Goal: Check status: Check status

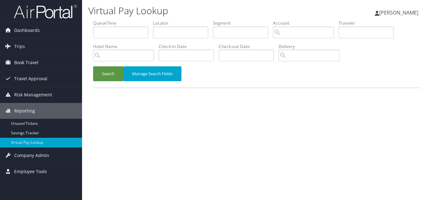
click at [191, 9] on h1 "Virtual Pay Lookup" at bounding box center [200, 10] width 224 height 13
click at [215, 8] on h1 "Virtual Pay Lookup" at bounding box center [200, 10] width 224 height 13
click at [175, 34] on input "text" at bounding box center [180, 32] width 55 height 12
paste input "WFMUGM"
type input "WFMUGM"
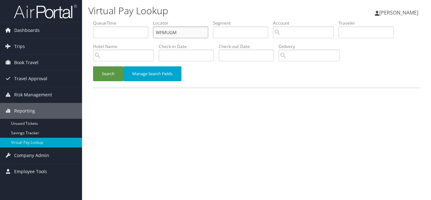
click at [93, 66] on button "Search" at bounding box center [108, 73] width 30 height 15
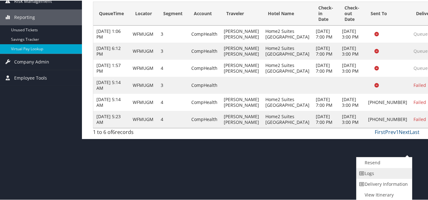
click at [380, 175] on link "Logs" at bounding box center [383, 172] width 54 height 11
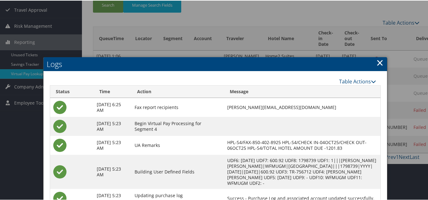
scroll to position [69, 0]
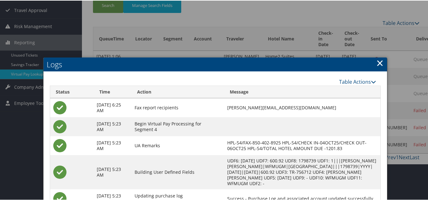
click at [378, 64] on link "×" at bounding box center [379, 62] width 7 height 13
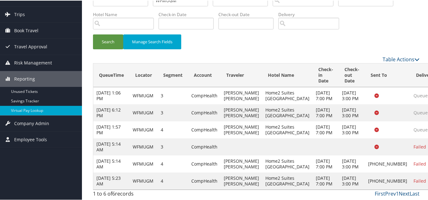
scroll to position [72, 0]
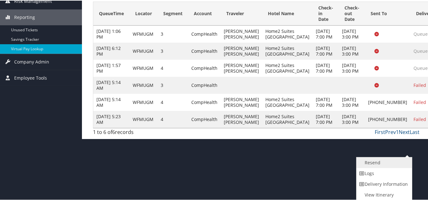
click at [375, 163] on link "Resend" at bounding box center [383, 161] width 54 height 11
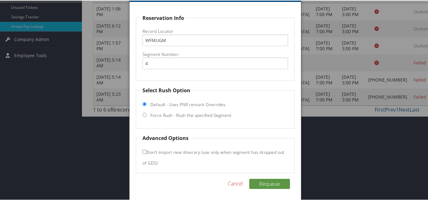
scroll to position [118, 0]
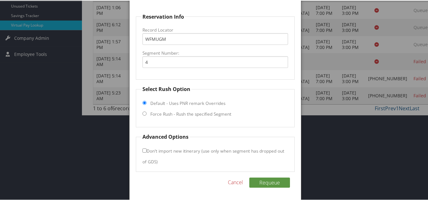
click at [143, 113] on input "Force Rush - Rush the specified Segment" at bounding box center [144, 113] width 4 height 4
radio input "true"
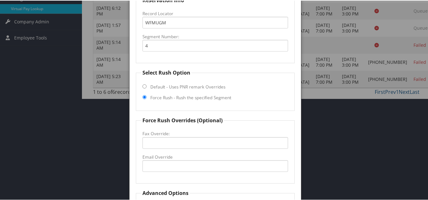
scroll to position [149, 0]
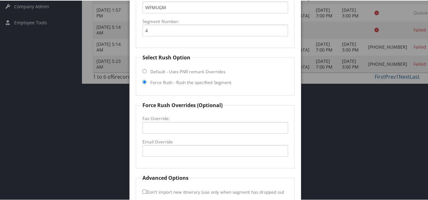
click at [251, 80] on fieldset "Select Rush Option Default - Uses PNR remark Overrides Force Rush - Rush the sp…" at bounding box center [215, 74] width 159 height 42
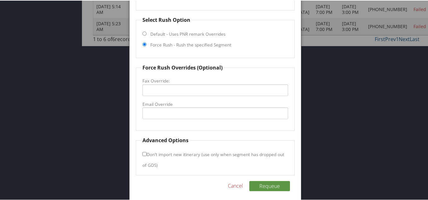
scroll to position [189, 0]
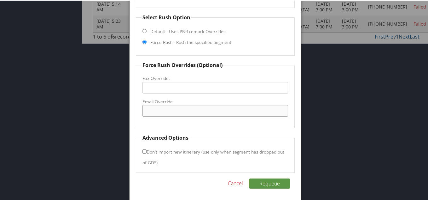
click at [157, 109] on input "Email Override" at bounding box center [215, 110] width 146 height 12
paste input "[EMAIL_ADDRESS][DOMAIN_NAME]"
type input "[EMAIL_ADDRESS][DOMAIN_NAME]"
click at [238, 126] on fieldset "Force Rush Overrides (Optional) Fax Override: Email Override [EMAIL_ADDRESS][DO…" at bounding box center [215, 94] width 159 height 67
click at [269, 182] on button "Requeue" at bounding box center [269, 182] width 41 height 10
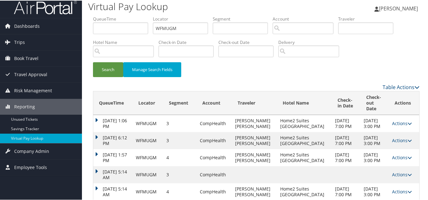
scroll to position [0, 0]
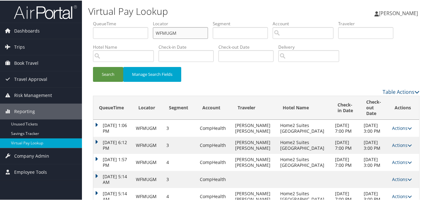
paste input "AHDKJF"
drag, startPoint x: 187, startPoint y: 34, endPoint x: 92, endPoint y: 33, distance: 94.2
click at [95, 20] on ul "QueueTime Locator WFMUGM Segment Account Traveler Hotel Name Check-in Date Chec…" at bounding box center [256, 20] width 327 height 0
type input "AHDKJF"
click at [93, 66] on button "Search" at bounding box center [108, 73] width 30 height 15
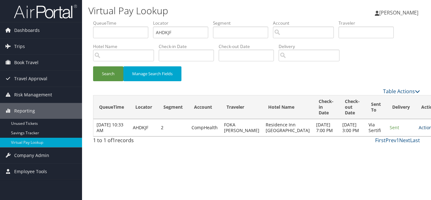
click at [418, 130] on link "Actions" at bounding box center [428, 127] width 20 height 6
click at [392, 151] on link "Logs" at bounding box center [393, 150] width 40 height 11
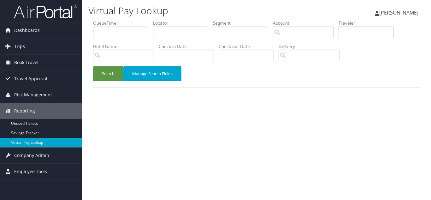
click at [277, 87] on table at bounding box center [256, 87] width 327 height 1
click at [265, 82] on div "Search Manage Search Fields" at bounding box center [256, 76] width 336 height 21
click at [170, 35] on input "text" at bounding box center [180, 32] width 55 height 12
paste input "OINGGP"
click at [93, 66] on button "Search" at bounding box center [108, 73] width 30 height 15
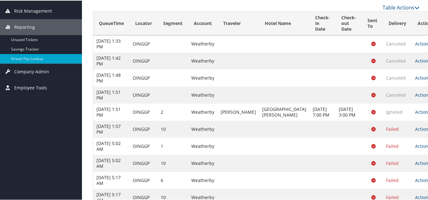
scroll to position [106, 0]
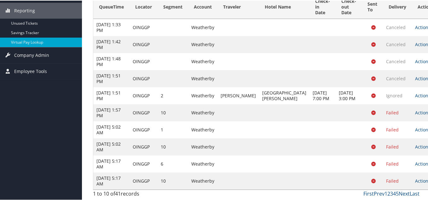
click at [415, 182] on link "Actions" at bounding box center [425, 180] width 20 height 6
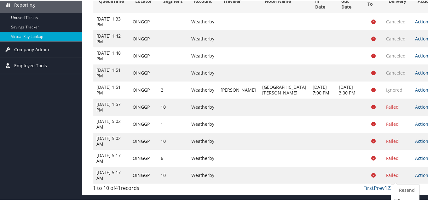
scroll to position [134, 0]
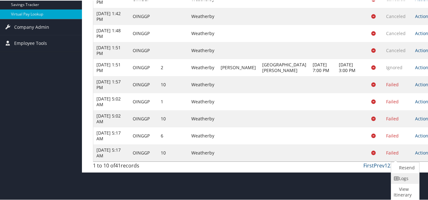
click at [408, 179] on link "Logs" at bounding box center [404, 177] width 26 height 11
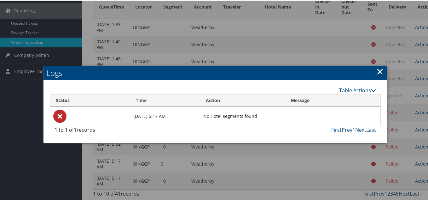
click at [378, 67] on link "×" at bounding box center [379, 70] width 7 height 13
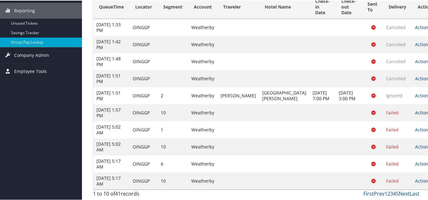
click at [415, 112] on link "Actions" at bounding box center [425, 112] width 20 height 6
click at [402, 136] on link "Logs" at bounding box center [404, 137] width 26 height 11
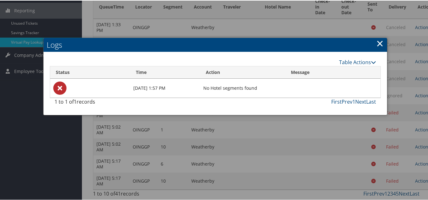
click at [378, 38] on link "×" at bounding box center [379, 42] width 7 height 13
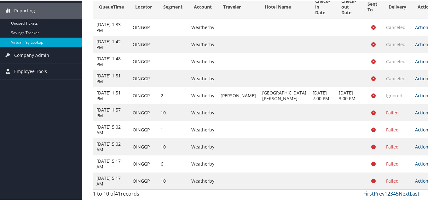
click at [415, 129] on link "Actions" at bounding box center [425, 129] width 20 height 6
click at [406, 154] on link "Logs" at bounding box center [404, 154] width 26 height 11
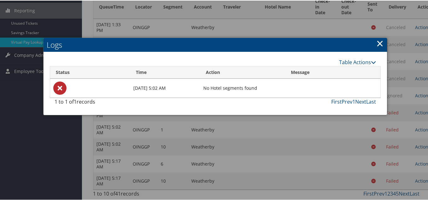
click at [377, 37] on link "×" at bounding box center [379, 42] width 7 height 13
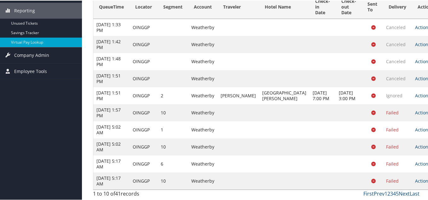
click at [415, 145] on link "Actions" at bounding box center [425, 146] width 20 height 6
click at [406, 172] on link "Logs" at bounding box center [404, 171] width 26 height 11
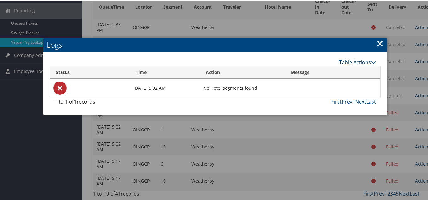
drag, startPoint x: 379, startPoint y: 38, endPoint x: 422, endPoint y: 107, distance: 81.4
click at [379, 38] on link "×" at bounding box center [379, 42] width 7 height 13
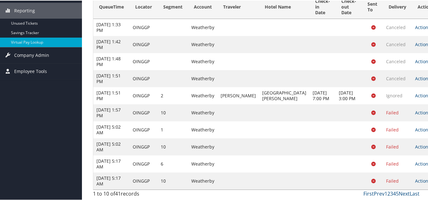
click at [430, 164] on icon at bounding box center [433, 163] width 4 height 4
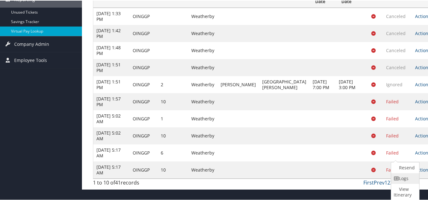
click at [404, 176] on link "Logs" at bounding box center [404, 177] width 26 height 11
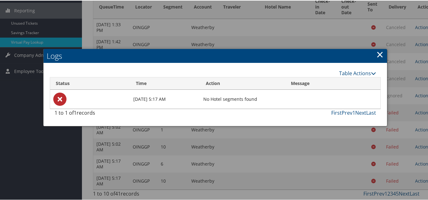
click at [376, 47] on link "×" at bounding box center [379, 53] width 7 height 13
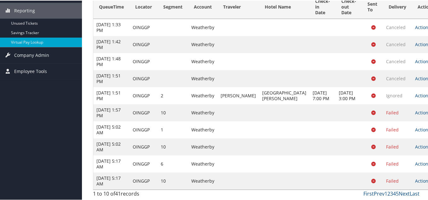
drag, startPoint x: 408, startPoint y: 181, endPoint x: 409, endPoint y: 186, distance: 5.1
click at [430, 181] on icon at bounding box center [433, 180] width 4 height 4
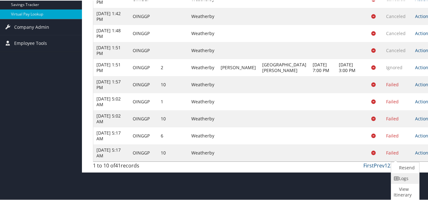
click at [403, 179] on link "Logs" at bounding box center [404, 177] width 26 height 11
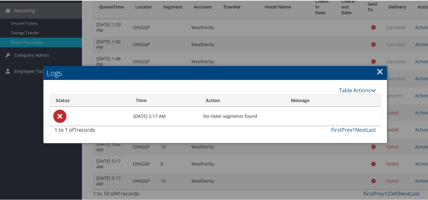
click at [377, 65] on link "×" at bounding box center [379, 70] width 7 height 13
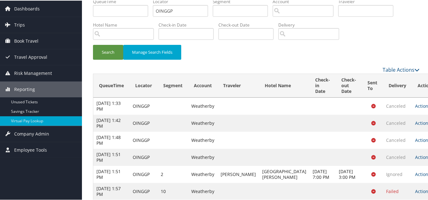
scroll to position [0, 0]
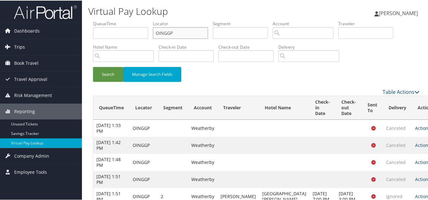
drag, startPoint x: 78, startPoint y: 35, endPoint x: 56, endPoint y: 42, distance: 23.3
click at [64, 38] on div "Dashboards AirPortal 360™ (Manager) My Travel Dashboard Trips Airtinerary® Look…" at bounding box center [215, 150] width 431 height 300
click at [93, 66] on button "Search" at bounding box center [108, 73] width 30 height 15
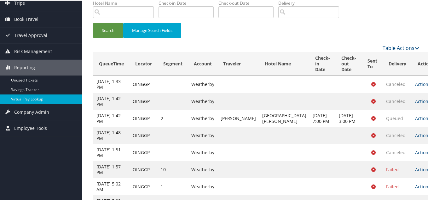
scroll to position [43, 0]
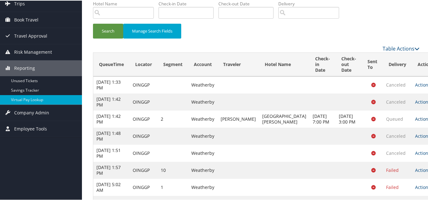
click at [415, 120] on link "Actions" at bounding box center [425, 118] width 20 height 6
click at [404, 144] on link "Logs" at bounding box center [404, 141] width 26 height 11
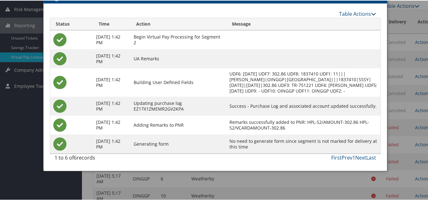
scroll to position [75, 0]
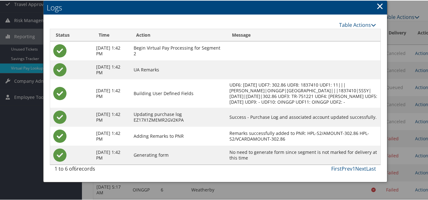
click at [379, 7] on link "×" at bounding box center [379, 5] width 7 height 13
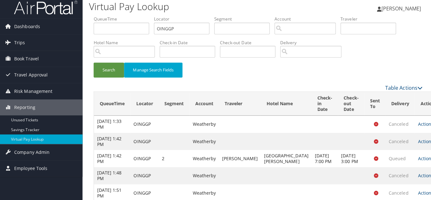
scroll to position [0, 0]
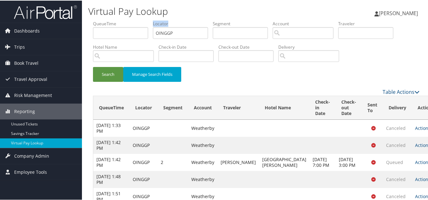
drag, startPoint x: 184, startPoint y: 39, endPoint x: 91, endPoint y: 37, distance: 93.6
click at [93, 37] on form "QueueTime Locator OINGGP Segment Account Traveler Hotel Name Check-in Date Chec…" at bounding box center [256, 53] width 327 height 67
click at [176, 32] on input "OINGGP" at bounding box center [180, 32] width 55 height 12
paste input "SOSMTE"
drag, startPoint x: 184, startPoint y: 32, endPoint x: 47, endPoint y: 29, distance: 137.2
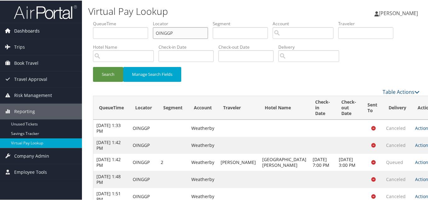
click at [48, 29] on div "Dashboards AirPortal 360™ (Manager) My Travel Dashboard Trips Airtinerary® Look…" at bounding box center [215, 150] width 431 height 300
click at [93, 66] on button "Search" at bounding box center [108, 73] width 30 height 15
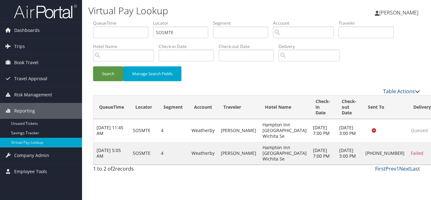
drag, startPoint x: 403, startPoint y: 162, endPoint x: 408, endPoint y: 166, distance: 7.0
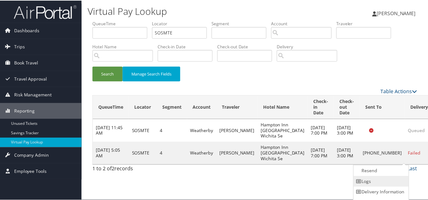
scroll to position [9, 0]
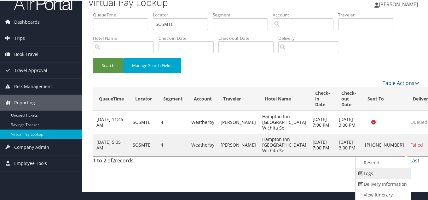
click at [384, 172] on link "Logs" at bounding box center [383, 172] width 54 height 11
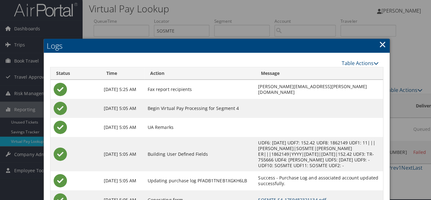
scroll to position [0, 0]
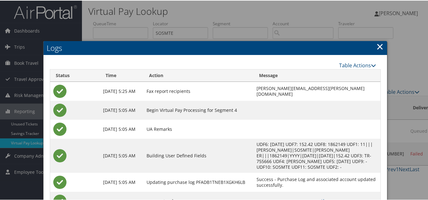
click at [379, 43] on link "×" at bounding box center [379, 45] width 7 height 13
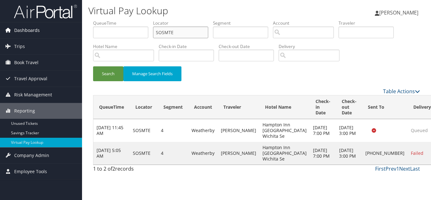
drag, startPoint x: 184, startPoint y: 35, endPoint x: 37, endPoint y: 35, distance: 147.8
click at [40, 35] on div "Dashboards AirPortal 360™ (Manager) My Travel Dashboard Trips Airtinerary® Look…" at bounding box center [215, 100] width 431 height 200
paste input "MYCEKC"
type input "MYCEKC"
click at [93, 66] on button "Search" at bounding box center [108, 73] width 30 height 15
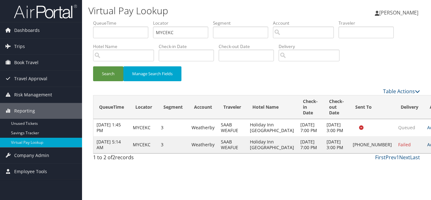
click at [427, 147] on link "Actions" at bounding box center [437, 144] width 20 height 6
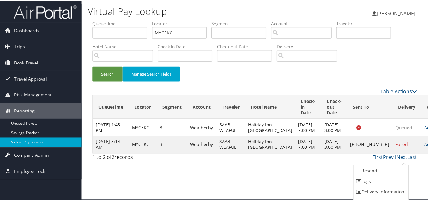
scroll to position [9, 0]
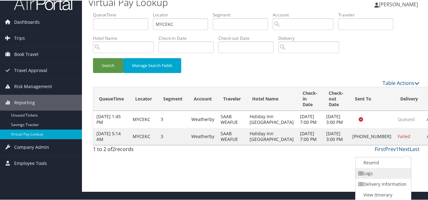
click at [378, 172] on link "Logs" at bounding box center [383, 172] width 54 height 11
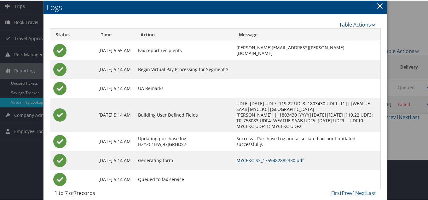
scroll to position [41, 0]
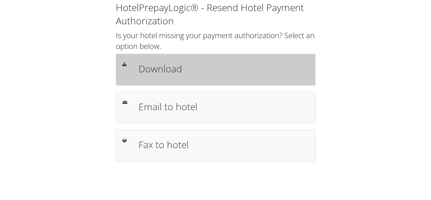
click at [190, 71] on h1 "Download" at bounding box center [223, 68] width 170 height 14
